Goal: Information Seeking & Learning: Learn about a topic

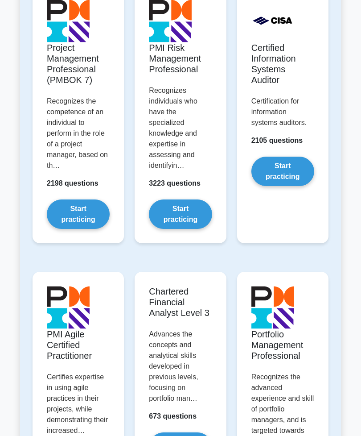
scroll to position [1036, 0]
click at [294, 186] on link "Start practicing" at bounding box center [282, 170] width 63 height 29
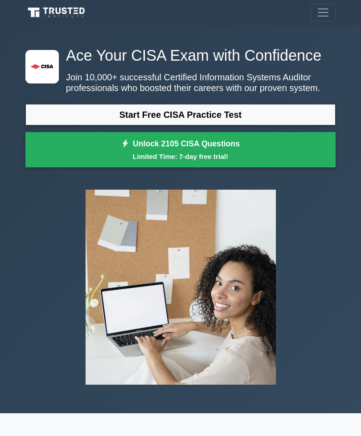
click at [320, 13] on span "Toggle navigation" at bounding box center [323, 12] width 13 height 13
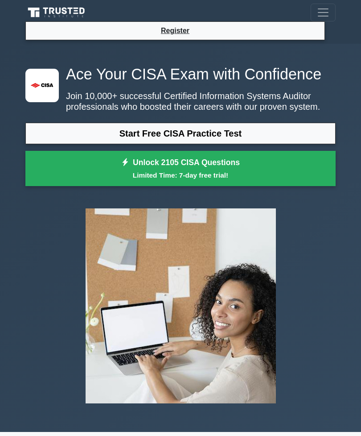
click at [39, 12] on icon at bounding box center [38, 14] width 4 height 6
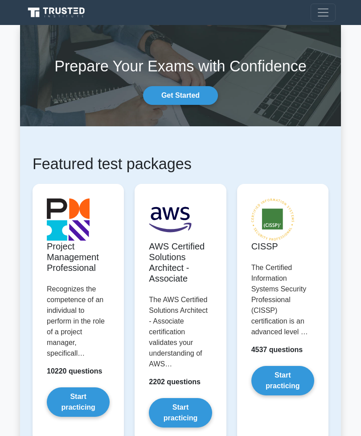
click at [322, 16] on span "Toggle navigation" at bounding box center [323, 12] width 13 height 13
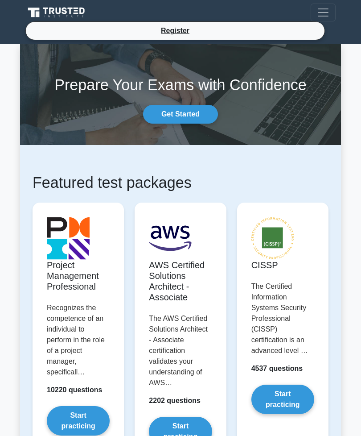
click at [298, 35] on li "Register" at bounding box center [175, 30] width 300 height 19
click at [187, 34] on link "Register" at bounding box center [175, 30] width 39 height 11
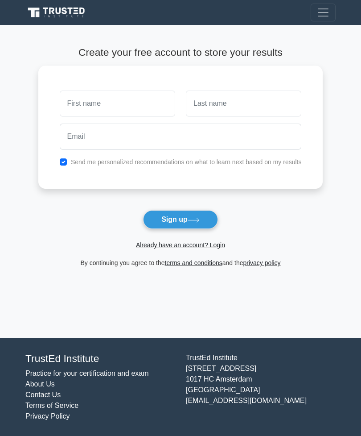
click at [221, 247] on link "Already have an account? Login" at bounding box center [180, 244] width 89 height 7
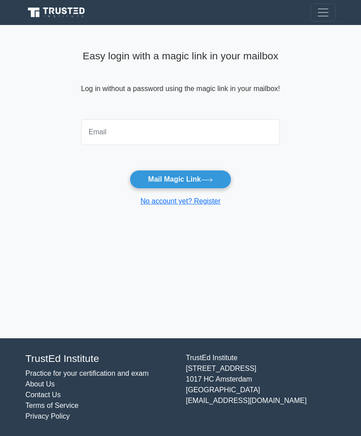
click at [247, 139] on input "email" at bounding box center [180, 132] width 199 height 26
click at [258, 140] on input "email" at bounding box center [180, 132] width 199 height 26
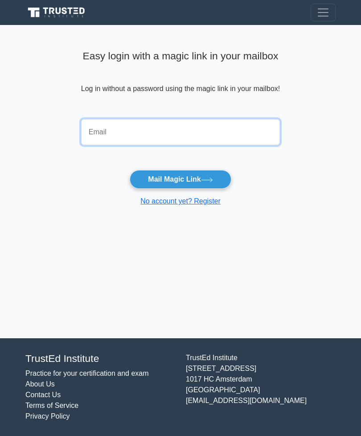
click at [187, 129] on input "email" at bounding box center [180, 132] width 199 height 26
type input "04grid.oculars@icloud.com"
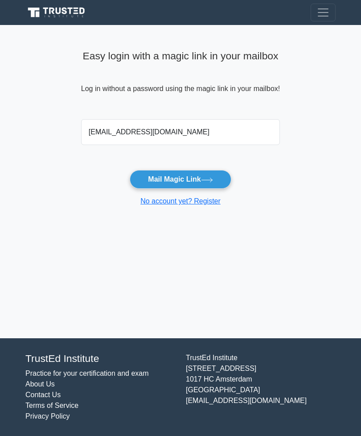
click at [190, 180] on button "Mail Magic Link" at bounding box center [180, 179] width 101 height 19
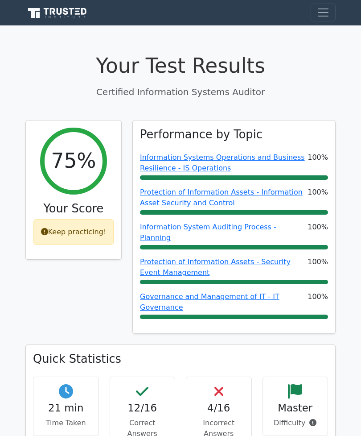
click at [317, 16] on span "Toggle navigation" at bounding box center [323, 12] width 13 height 13
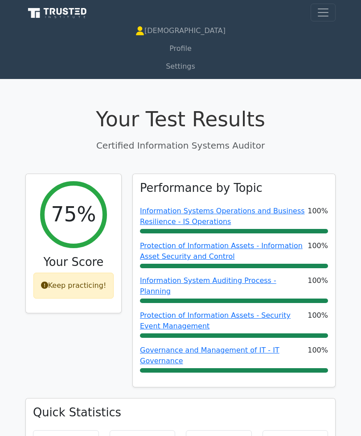
click at [102, 287] on div "Keep practicing!" at bounding box center [73, 285] width 81 height 26
click at [91, 280] on div "Keep practicing!" at bounding box center [73, 285] width 81 height 26
click at [83, 213] on h2 "75%" at bounding box center [73, 214] width 45 height 25
click at [324, 17] on span "Toggle navigation" at bounding box center [323, 12] width 13 height 13
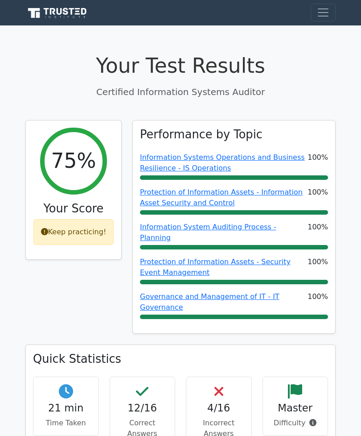
click at [329, 21] on button "Toggle navigation" at bounding box center [323, 13] width 25 height 18
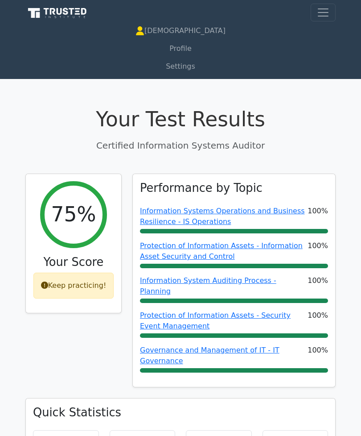
click at [239, 115] on h1 "Your Test Results" at bounding box center [180, 119] width 310 height 25
click at [72, 14] on icon at bounding box center [71, 11] width 5 height 7
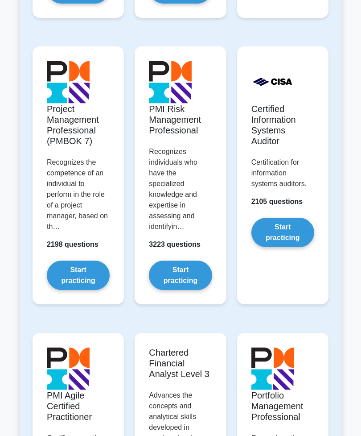
scroll to position [975, 0]
click at [294, 247] on link "Start practicing" at bounding box center [282, 232] width 63 height 29
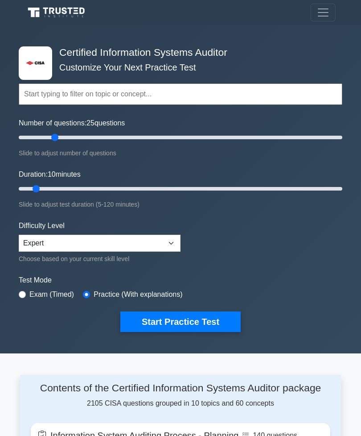
type input "25"
type input "85"
click at [170, 240] on select "Beginner Intermediate Expert" at bounding box center [100, 243] width 162 height 17
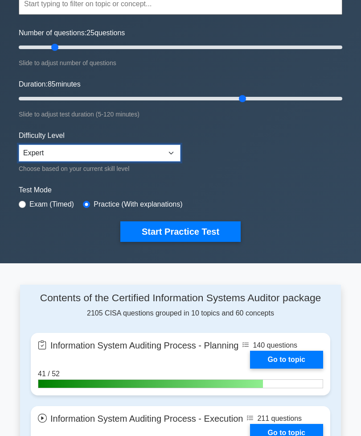
scroll to position [62, 0]
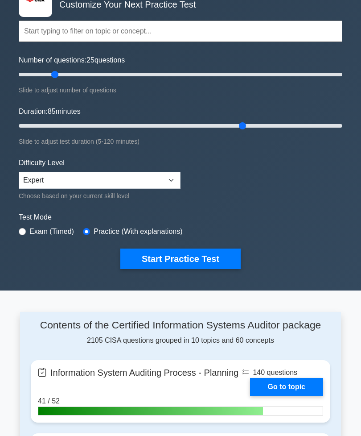
click at [212, 263] on button "Start Practice Test" at bounding box center [180, 259] width 120 height 21
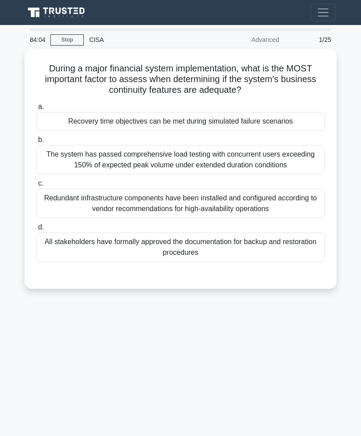
click at [65, 123] on div "Recovery time objectives can be met during simulated failure scenarios" at bounding box center [180, 121] width 289 height 19
click at [36, 110] on input "a. Recovery time objectives can be met during simulated failure scenarios" at bounding box center [36, 107] width 0 height 6
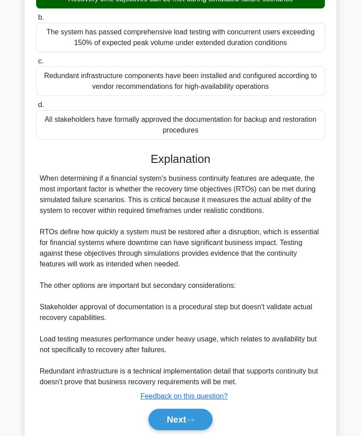
scroll to position [132, 0]
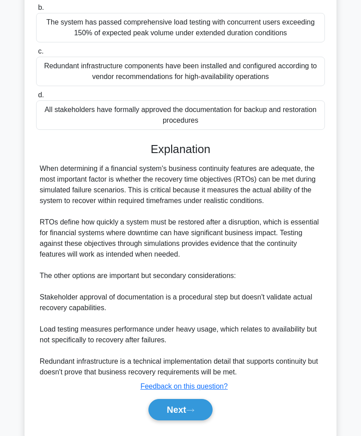
click at [199, 420] on button "Next" at bounding box center [180, 409] width 64 height 21
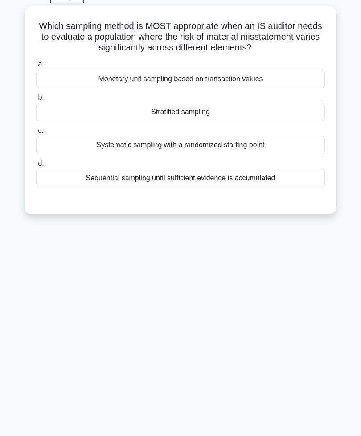
scroll to position [14, 0]
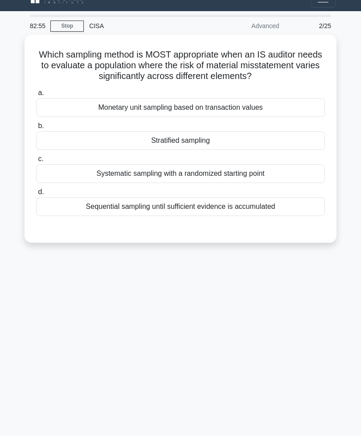
click at [63, 150] on div "Stratified sampling" at bounding box center [180, 140] width 289 height 19
click at [36, 129] on input "b. Stratified sampling" at bounding box center [36, 126] width 0 height 6
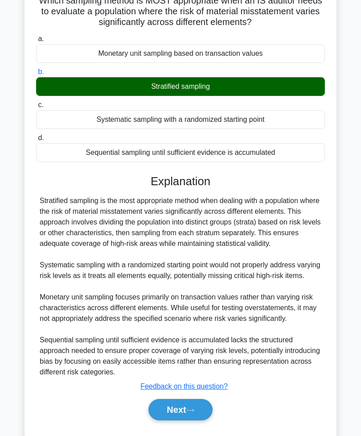
scroll to position [71, 0]
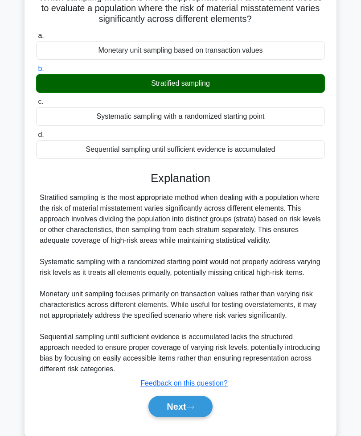
click at [176, 417] on button "Next" at bounding box center [180, 405] width 64 height 21
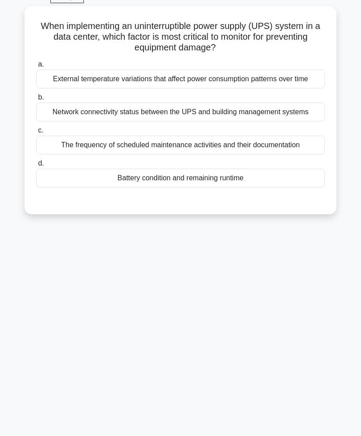
scroll to position [14, 0]
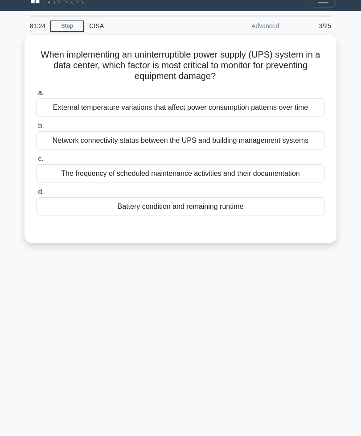
click at [291, 216] on div "Battery condition and remaining runtime" at bounding box center [180, 206] width 289 height 19
click at [36, 195] on input "d. Battery condition and remaining runtime" at bounding box center [36, 192] width 0 height 6
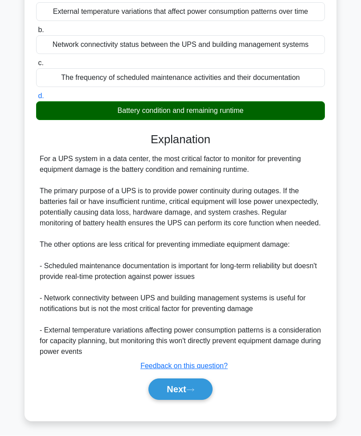
scroll to position [145, 0]
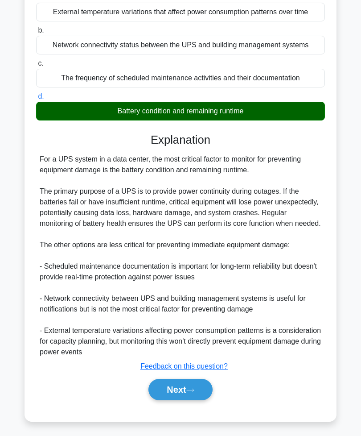
click at [180, 400] on button "Next" at bounding box center [180, 389] width 64 height 21
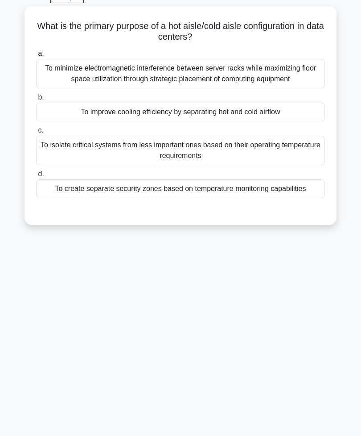
scroll to position [14, 0]
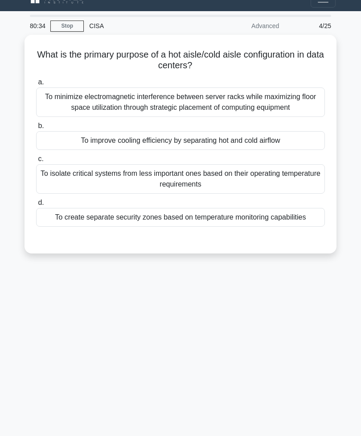
click at [280, 150] on div "To improve cooling efficiency by separating hot and cold airflow" at bounding box center [180, 140] width 289 height 19
click at [36, 129] on input "b. To improve cooling efficiency by separating hot and cold airflow" at bounding box center [36, 126] width 0 height 6
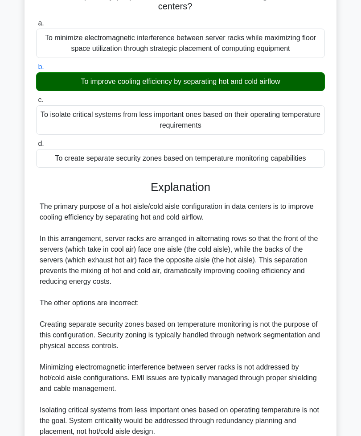
scroll to position [145, 0]
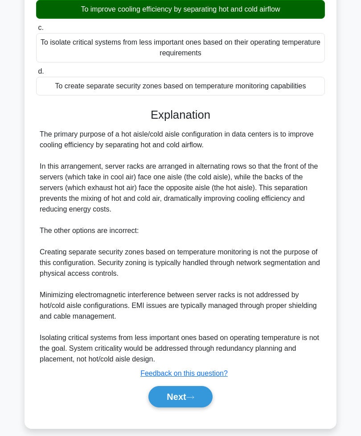
click at [199, 407] on button "Next" at bounding box center [180, 396] width 64 height 21
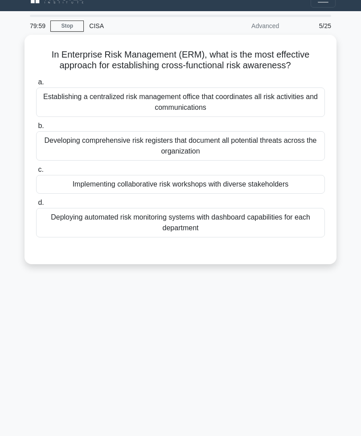
click at [63, 155] on div "Developing comprehensive risk registers that document all potential threats acr…" at bounding box center [180, 145] width 289 height 29
click at [36, 129] on input "b. Developing comprehensive risk registers that document all potential threats …" at bounding box center [36, 126] width 0 height 6
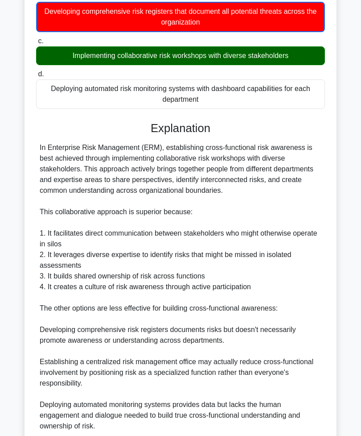
scroll to position [210, 0]
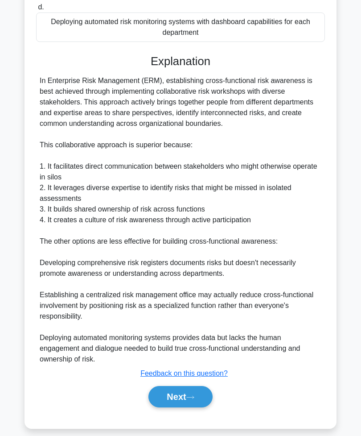
click at [191, 399] on icon at bounding box center [190, 397] width 8 height 5
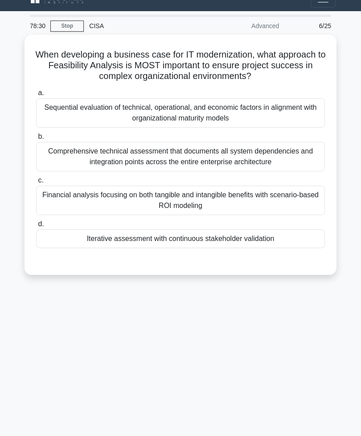
click at [288, 242] on div "Iterative assessment with continuous stakeholder validation" at bounding box center [180, 238] width 289 height 19
click at [36, 227] on input "d. Iterative assessment with continuous stakeholder validation" at bounding box center [36, 224] width 0 height 6
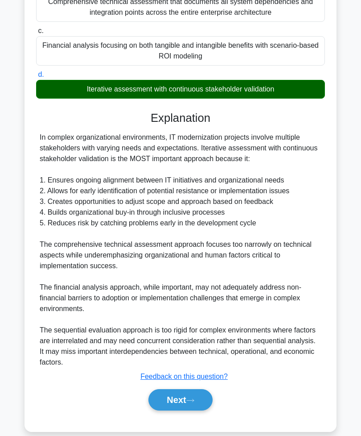
scroll to position [166, 0]
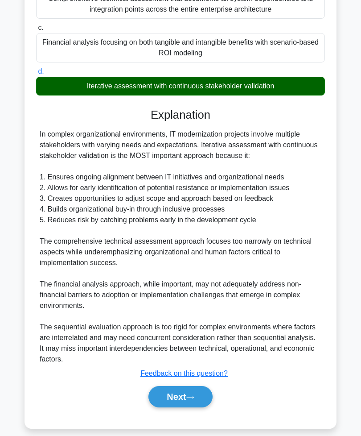
click at [190, 398] on icon at bounding box center [190, 396] width 7 height 3
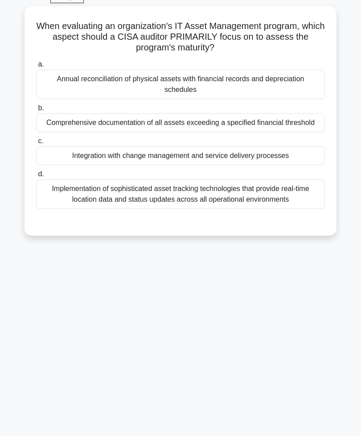
scroll to position [14, 0]
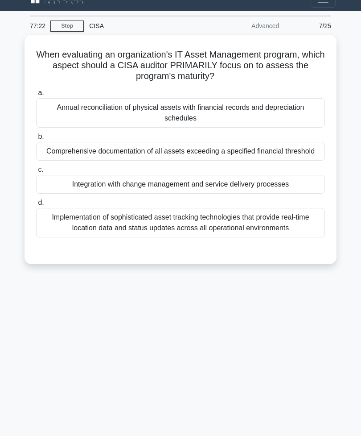
click at [298, 193] on div "Integration with change management and service delivery processes" at bounding box center [180, 184] width 289 height 19
click at [36, 173] on input "c. Integration with change management and service delivery processes" at bounding box center [36, 170] width 0 height 6
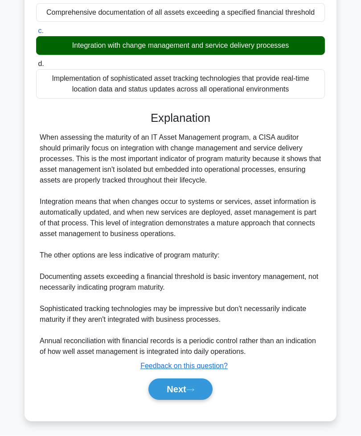
scroll to position [166, 0]
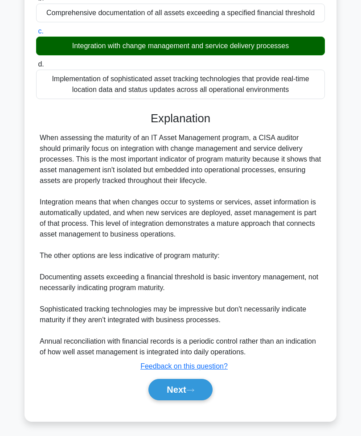
click at [186, 400] on button "Next" at bounding box center [180, 389] width 64 height 21
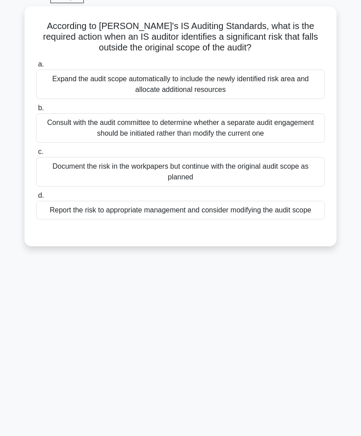
scroll to position [14, 0]
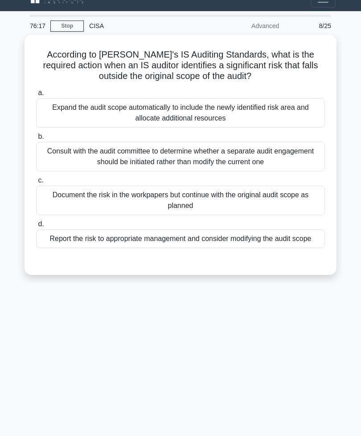
click at [62, 155] on div "Consult with the audit committee to determine whether a separate audit engageme…" at bounding box center [180, 156] width 289 height 29
click at [36, 140] on input "b. Consult with the audit committee to determine whether a separate audit engag…" at bounding box center [36, 137] width 0 height 6
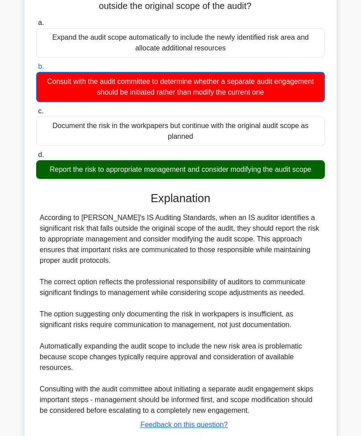
scroll to position [156, 0]
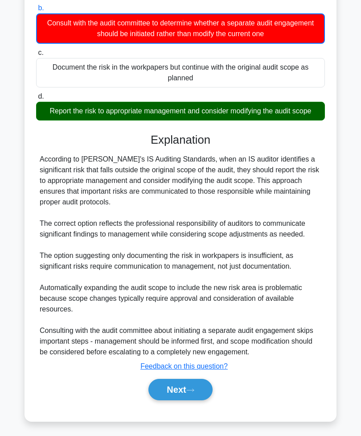
click at [173, 400] on button "Next" at bounding box center [180, 389] width 64 height 21
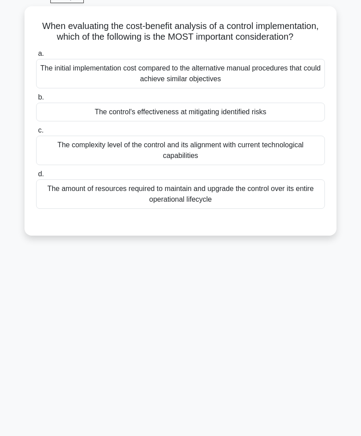
scroll to position [14, 0]
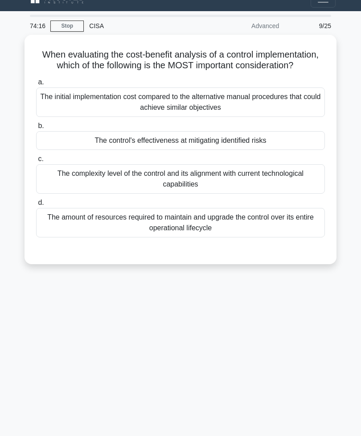
click at [61, 150] on div "The control's effectiveness at mitigating identified risks" at bounding box center [180, 140] width 289 height 19
click at [36, 129] on input "b. The control's effectiveness at mitigating identified risks" at bounding box center [36, 126] width 0 height 6
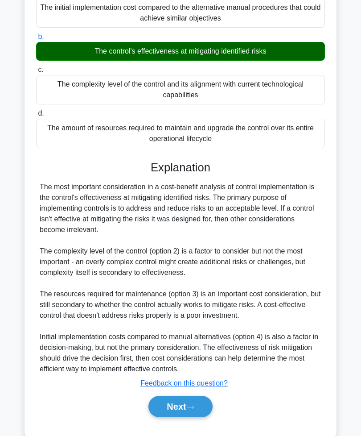
scroll to position [123, 0]
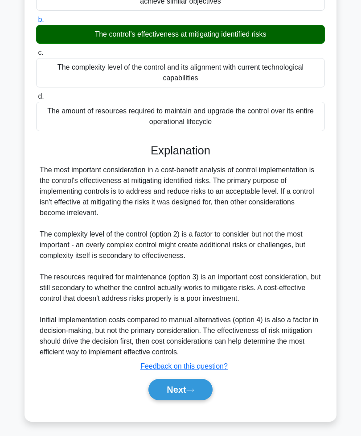
click at [194, 392] on icon at bounding box center [190, 389] width 8 height 5
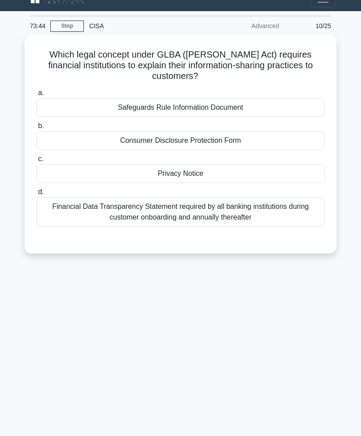
click at [69, 176] on div "Privacy Notice" at bounding box center [180, 173] width 289 height 19
click at [36, 162] on input "c. Privacy Notice" at bounding box center [36, 159] width 0 height 6
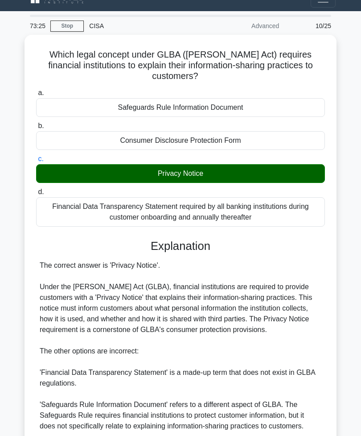
scroll to position [113, 0]
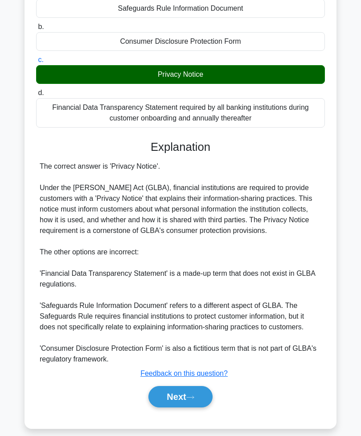
click at [194, 399] on icon at bounding box center [190, 397] width 8 height 5
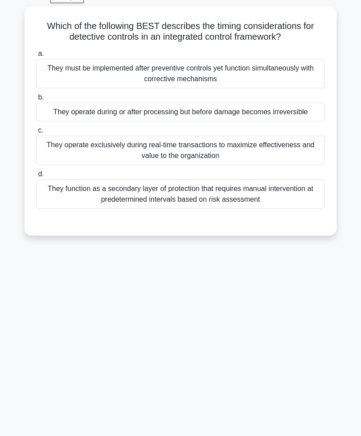
scroll to position [14, 0]
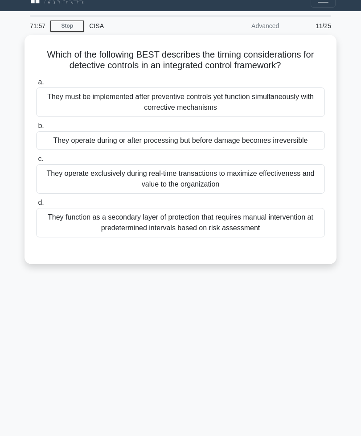
click at [67, 181] on div "They operate exclusively during real-time transactions to maximize effectivenes…" at bounding box center [180, 178] width 289 height 29
click at [36, 162] on input "c. They operate exclusively during real-time transactions to maximize effective…" at bounding box center [36, 159] width 0 height 6
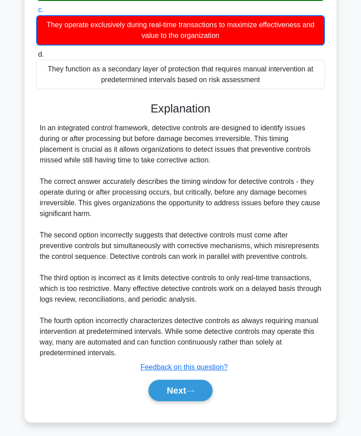
scroll to position [167, 0]
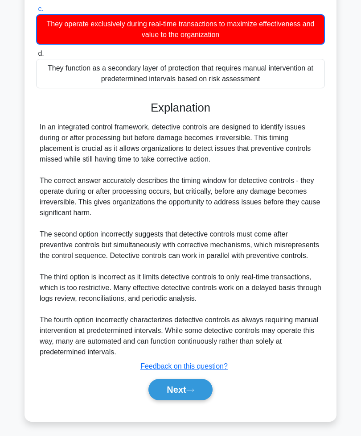
click at [181, 400] on button "Next" at bounding box center [180, 389] width 64 height 21
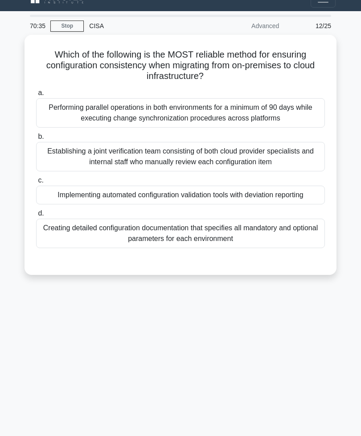
click at [267, 248] on div "Creating detailed configuration documentation that specifies all mandatory and …" at bounding box center [180, 232] width 289 height 29
click at [36, 216] on input "d. Creating detailed configuration documentation that specifies all mandatory a…" at bounding box center [36, 213] width 0 height 6
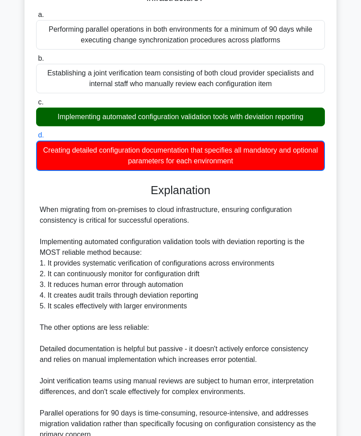
scroll to position [178, 0]
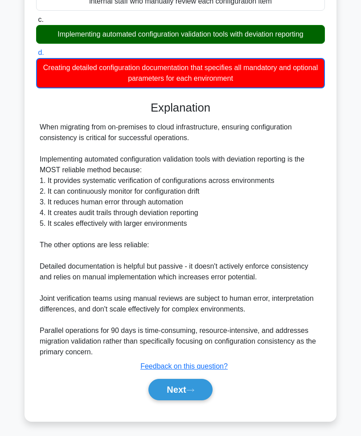
click at [188, 400] on button "Next" at bounding box center [180, 389] width 64 height 21
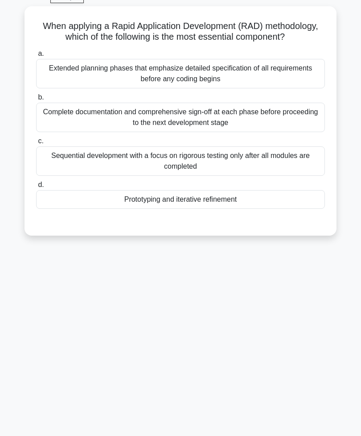
scroll to position [14, 0]
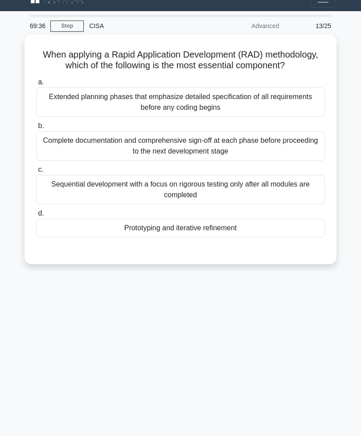
click at [293, 237] on div "Prototyping and iterative refinement" at bounding box center [180, 227] width 289 height 19
click at [36, 216] on input "d. Prototyping and iterative refinement" at bounding box center [36, 213] width 0 height 6
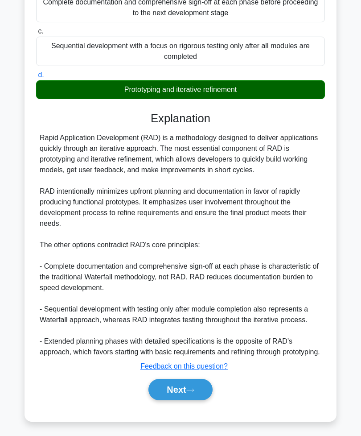
scroll to position [166, 0]
click at [177, 400] on button "Next" at bounding box center [180, 389] width 64 height 21
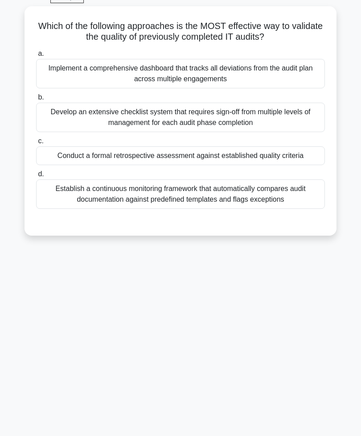
scroll to position [14, 0]
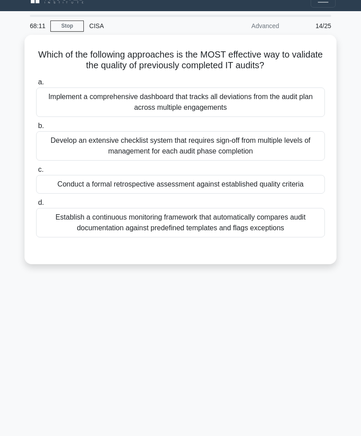
click at [71, 192] on div "Conduct a formal retrospective assessment against established quality criteria" at bounding box center [180, 184] width 289 height 19
click at [36, 173] on input "c. Conduct a formal retrospective assessment against established quality criter…" at bounding box center [36, 170] width 0 height 6
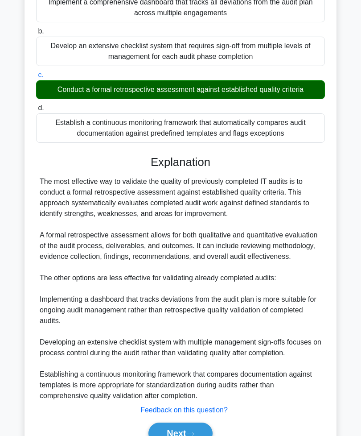
scroll to position [166, 0]
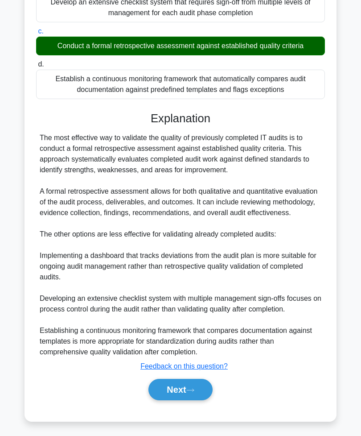
click at [183, 400] on button "Next" at bounding box center [180, 389] width 64 height 21
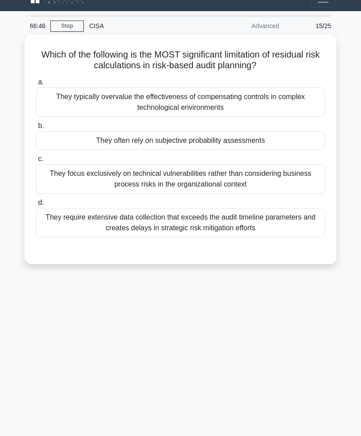
click at [283, 139] on div "They often rely on subjective probability assessments" at bounding box center [180, 140] width 289 height 19
click at [36, 129] on input "b. They often rely on subjective probability assessments" at bounding box center [36, 126] width 0 height 6
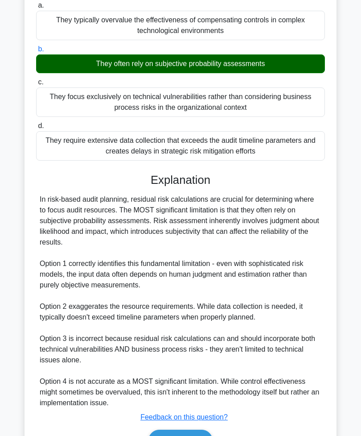
scroll to position [93, 0]
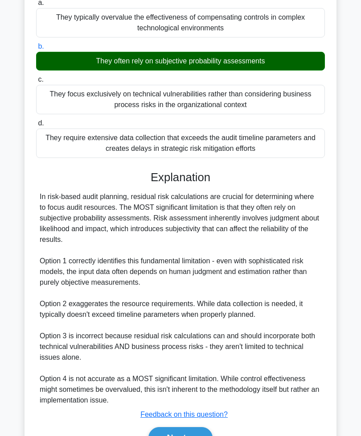
click at [183, 435] on button "Next" at bounding box center [180, 437] width 64 height 21
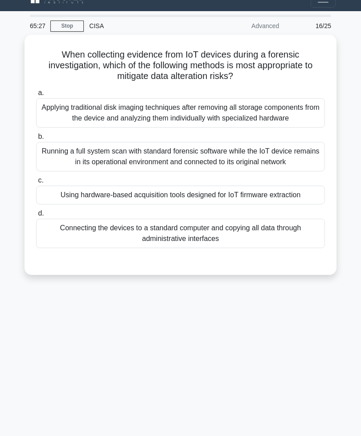
click at [296, 115] on div "Applying traditional disk imaging techniques after removing all storage compone…" at bounding box center [180, 112] width 289 height 29
click at [36, 96] on input "a. Applying traditional disk imaging techniques after removing all storage comp…" at bounding box center [36, 93] width 0 height 6
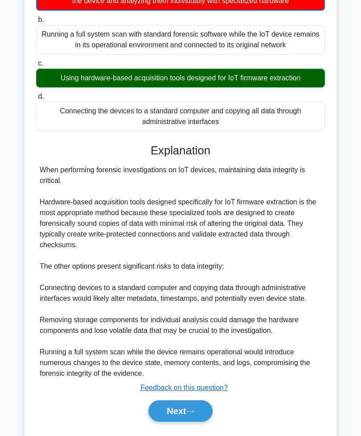
scroll to position [132, 0]
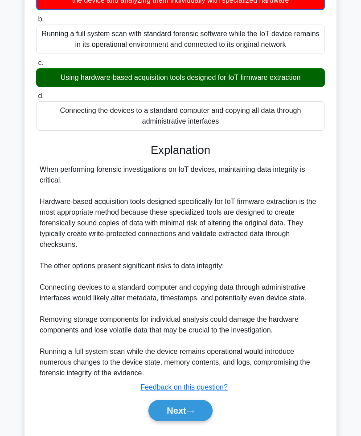
click at [173, 421] on button "Next" at bounding box center [180, 409] width 64 height 21
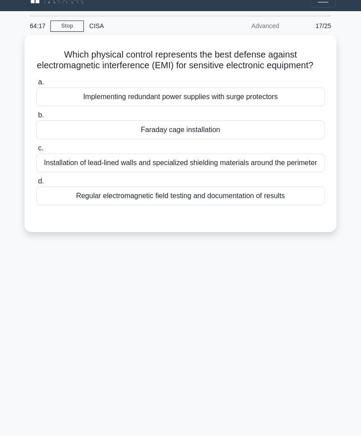
click at [210, 134] on div "Faraday cage installation" at bounding box center [180, 129] width 289 height 19
click at [36, 118] on input "b. Faraday cage installation" at bounding box center [36, 115] width 0 height 6
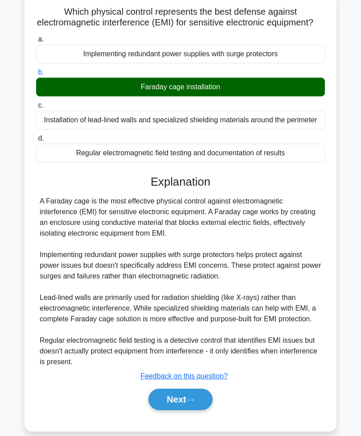
scroll to position [65, 0]
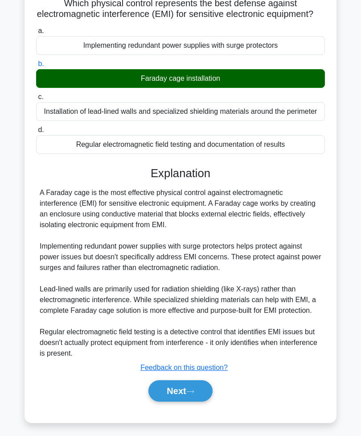
click at [170, 401] on button "Next" at bounding box center [180, 390] width 64 height 21
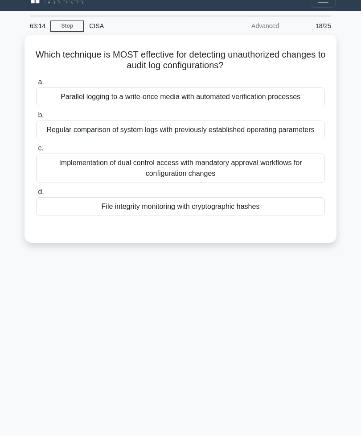
click at [186, 179] on div "Implementation of dual control access with mandatory approval workflows for con…" at bounding box center [180, 167] width 289 height 29
click at [36, 151] on input "c. Implementation of dual control access with mandatory approval workflows for …" at bounding box center [36, 148] width 0 height 6
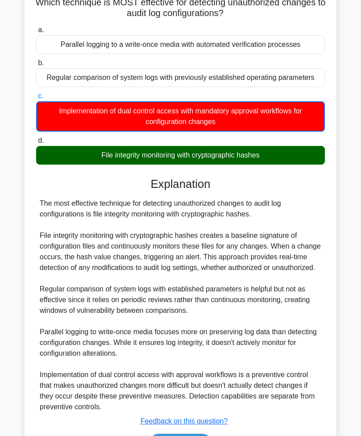
scroll to position [69, 0]
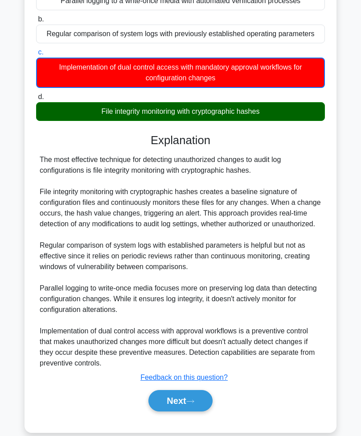
click at [193, 402] on icon at bounding box center [190, 400] width 7 height 3
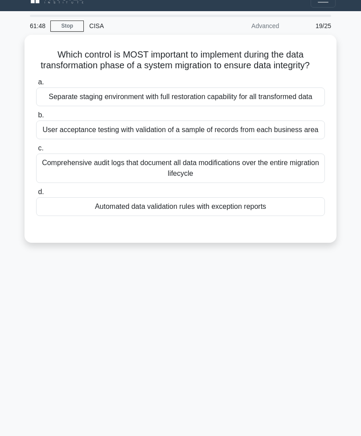
click at [267, 183] on div "Comprehensive audit logs that document all data modifications over the entire m…" at bounding box center [180, 167] width 289 height 29
click at [36, 151] on input "c. Comprehensive audit logs that document all data modifications over the entir…" at bounding box center [36, 148] width 0 height 6
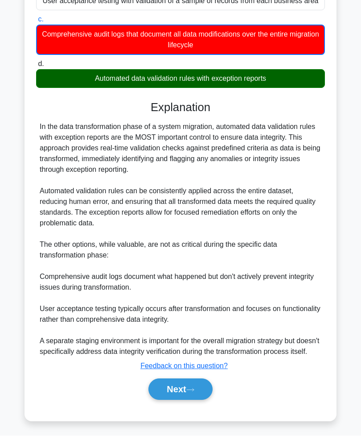
scroll to position [167, 0]
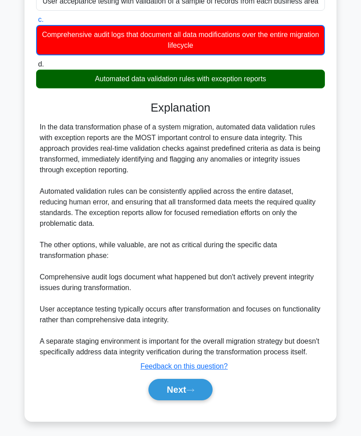
click at [185, 400] on button "Next" at bounding box center [180, 389] width 64 height 21
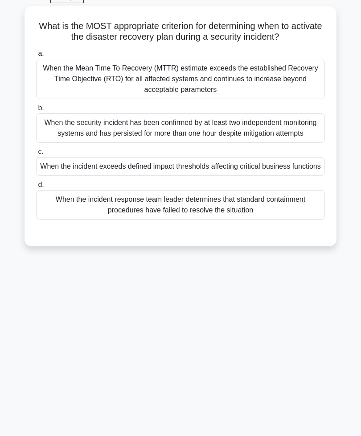
scroll to position [14, 0]
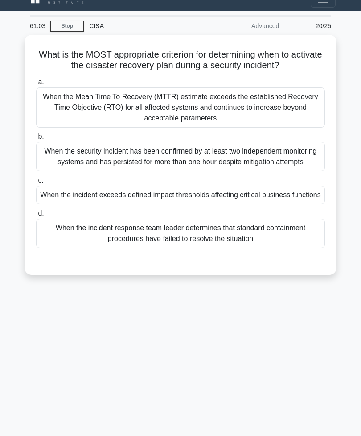
click at [277, 112] on div "When the Mean Time To Recovery (MTTR) estimate exceeds the established Recovery…" at bounding box center [180, 107] width 289 height 40
click at [36, 85] on input "a. When the Mean Time To Recovery (MTTR) estimate exceeds the established Recov…" at bounding box center [36, 82] width 0 height 6
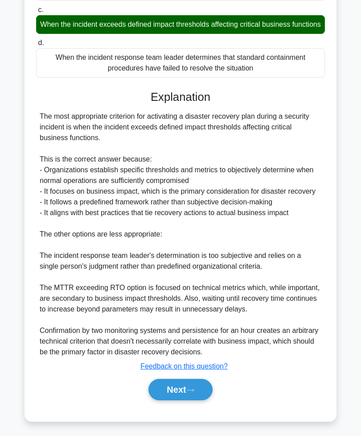
scroll to position [221, 0]
click at [177, 400] on button "Next" at bounding box center [180, 389] width 64 height 21
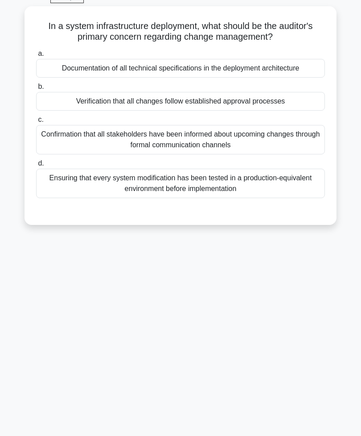
scroll to position [14, 0]
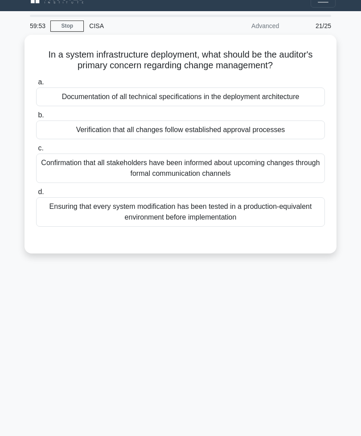
click at [295, 98] on div "Documentation of all technical specifications in the deployment architecture" at bounding box center [180, 96] width 289 height 19
click at [36, 85] on input "a. Documentation of all technical specifications in the deployment architecture" at bounding box center [36, 82] width 0 height 6
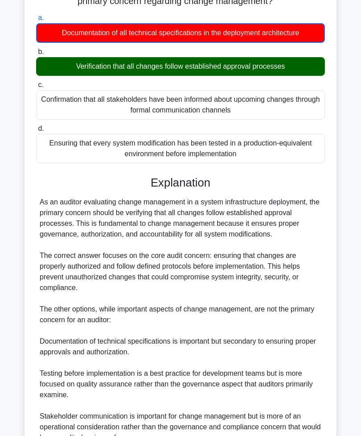
scroll to position [146, 0]
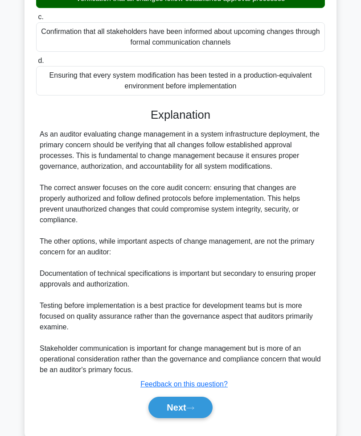
click at [187, 418] on button "Next" at bounding box center [180, 406] width 64 height 21
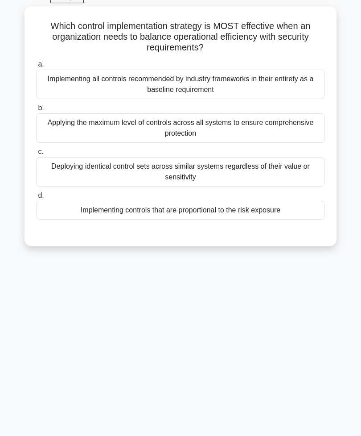
scroll to position [14, 0]
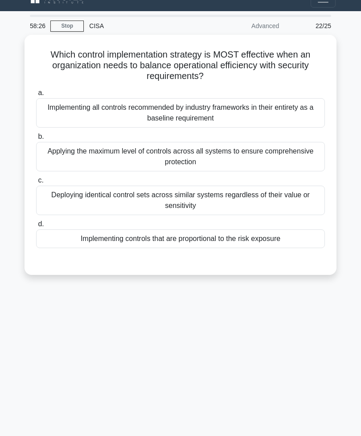
click at [179, 95] on label "a. Implementing all controls recommended by industry frameworks in their entire…" at bounding box center [180, 107] width 289 height 40
click at [36, 95] on input "a. Implementing all controls recommended by industry frameworks in their entire…" at bounding box center [36, 93] width 0 height 6
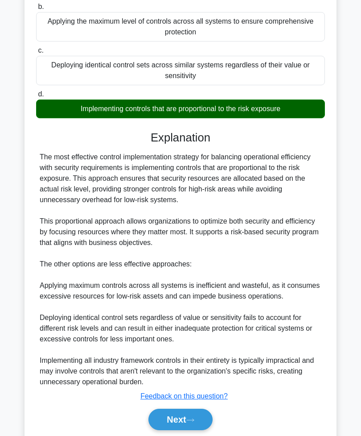
scroll to position [145, 0]
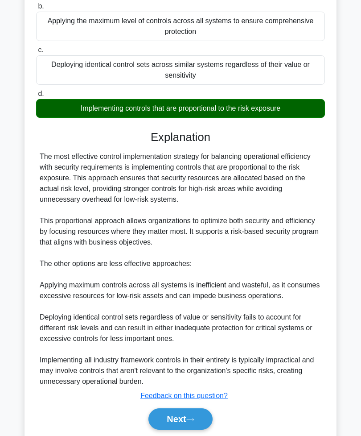
click at [181, 429] on button "Next" at bounding box center [180, 418] width 64 height 21
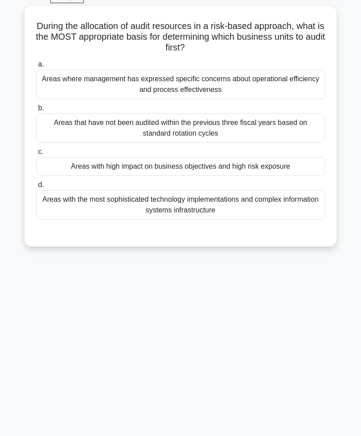
scroll to position [14, 0]
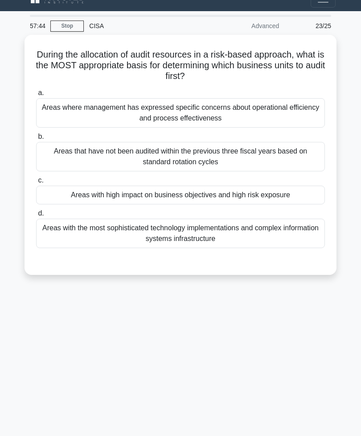
click at [183, 196] on div "Areas with high impact on business objectives and high risk exposure" at bounding box center [180, 194] width 289 height 19
click at [36, 183] on input "c. Areas with high impact on business objectives and high risk exposure" at bounding box center [36, 180] width 0 height 6
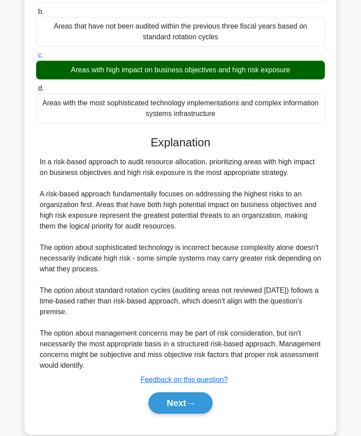
scroll to position [145, 0]
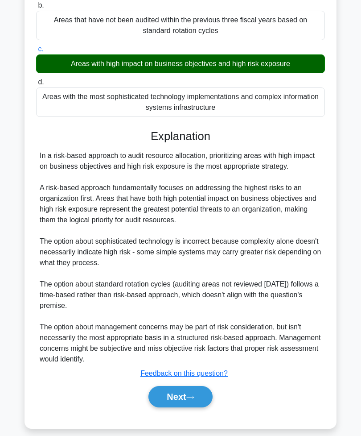
click at [181, 407] on button "Next" at bounding box center [180, 396] width 64 height 21
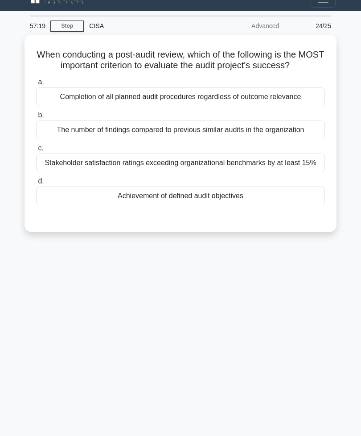
click at [194, 205] on div "Achievement of defined audit objectives" at bounding box center [180, 195] width 289 height 19
click at [36, 184] on input "d. Achievement of defined audit objectives" at bounding box center [36, 181] width 0 height 6
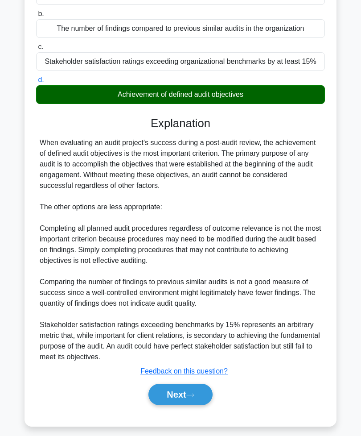
scroll to position [134, 0]
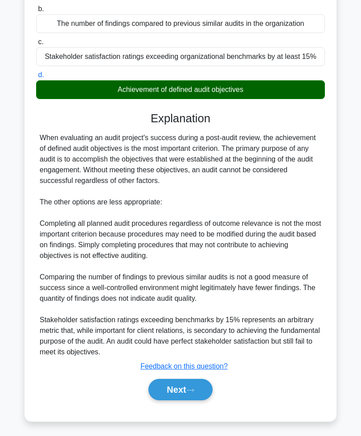
click at [185, 400] on button "Next" at bounding box center [180, 389] width 64 height 21
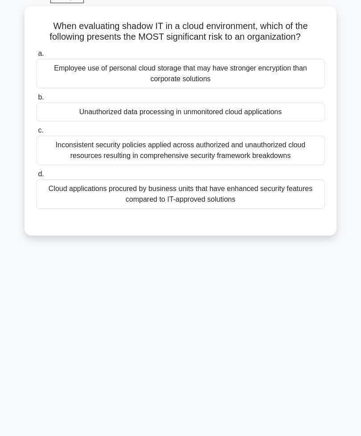
scroll to position [14, 0]
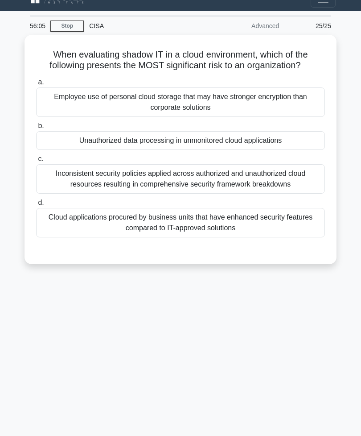
click at [288, 150] on div "Unauthorized data processing in unmonitored cloud applications" at bounding box center [180, 140] width 289 height 19
click at [36, 129] on input "b. Unauthorized data processing in unmonitored cloud applications" at bounding box center [36, 126] width 0 height 6
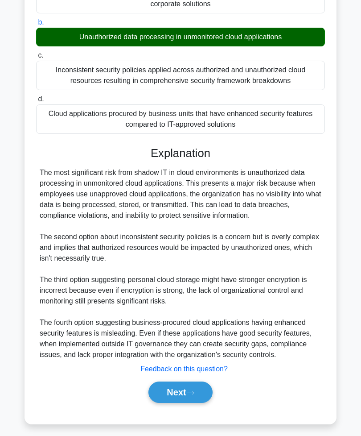
scroll to position [123, 0]
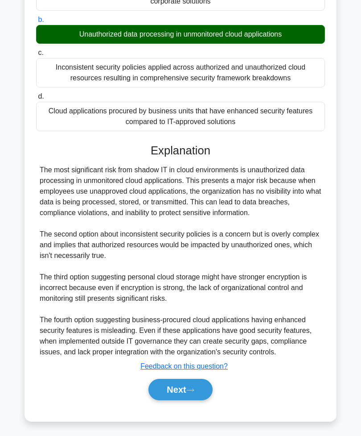
click at [188, 400] on button "Next" at bounding box center [180, 389] width 64 height 21
click at [181, 400] on button "Next" at bounding box center [180, 389] width 64 height 21
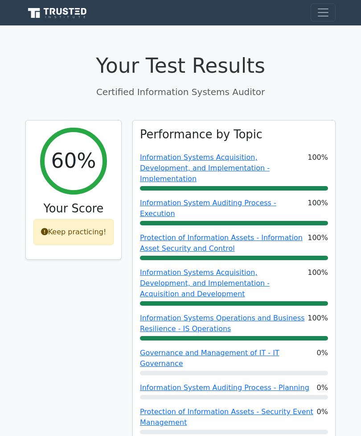
click at [321, 11] on span "Toggle navigation" at bounding box center [323, 12] width 13 height 13
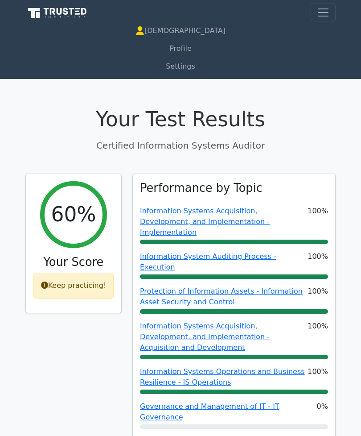
click at [270, 114] on h1 "Your Test Results" at bounding box center [180, 119] width 310 height 25
